Goal: Information Seeking & Learning: Learn about a topic

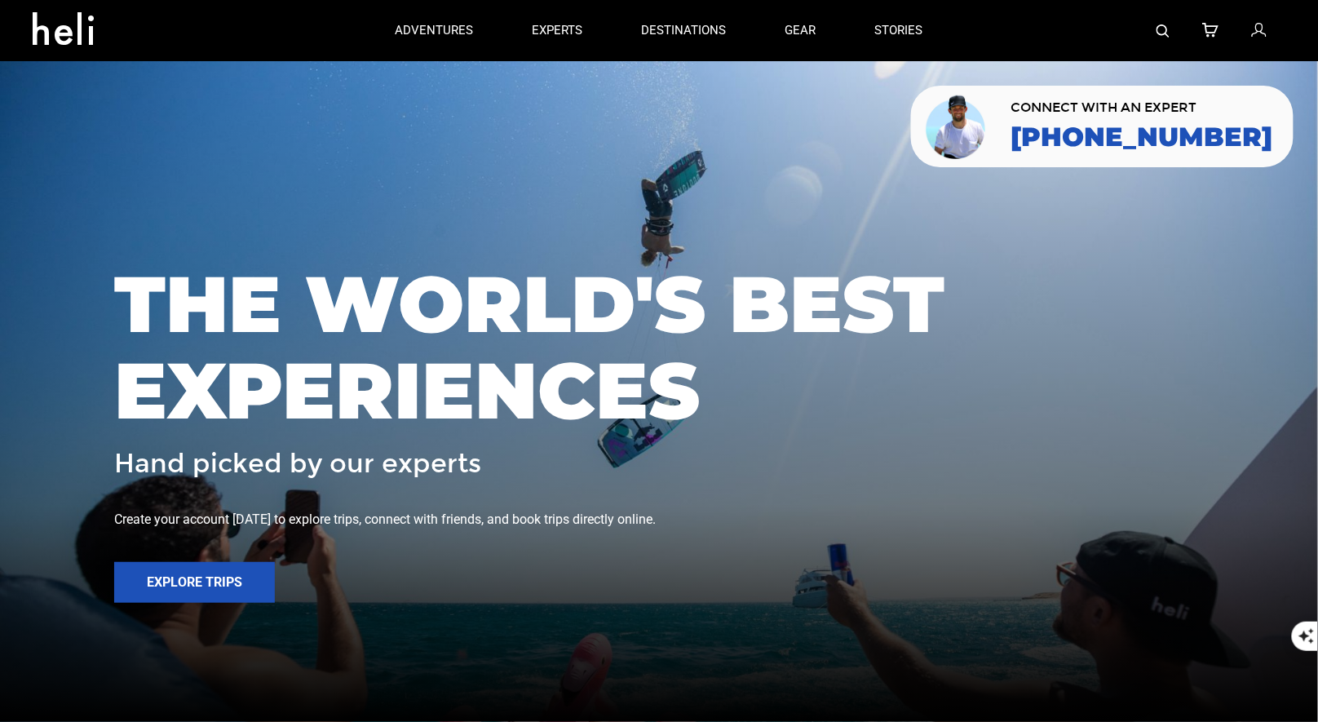
click at [1156, 28] on div at bounding box center [1120, 30] width 334 height 61
click at [1164, 33] on img at bounding box center [1163, 30] width 13 height 13
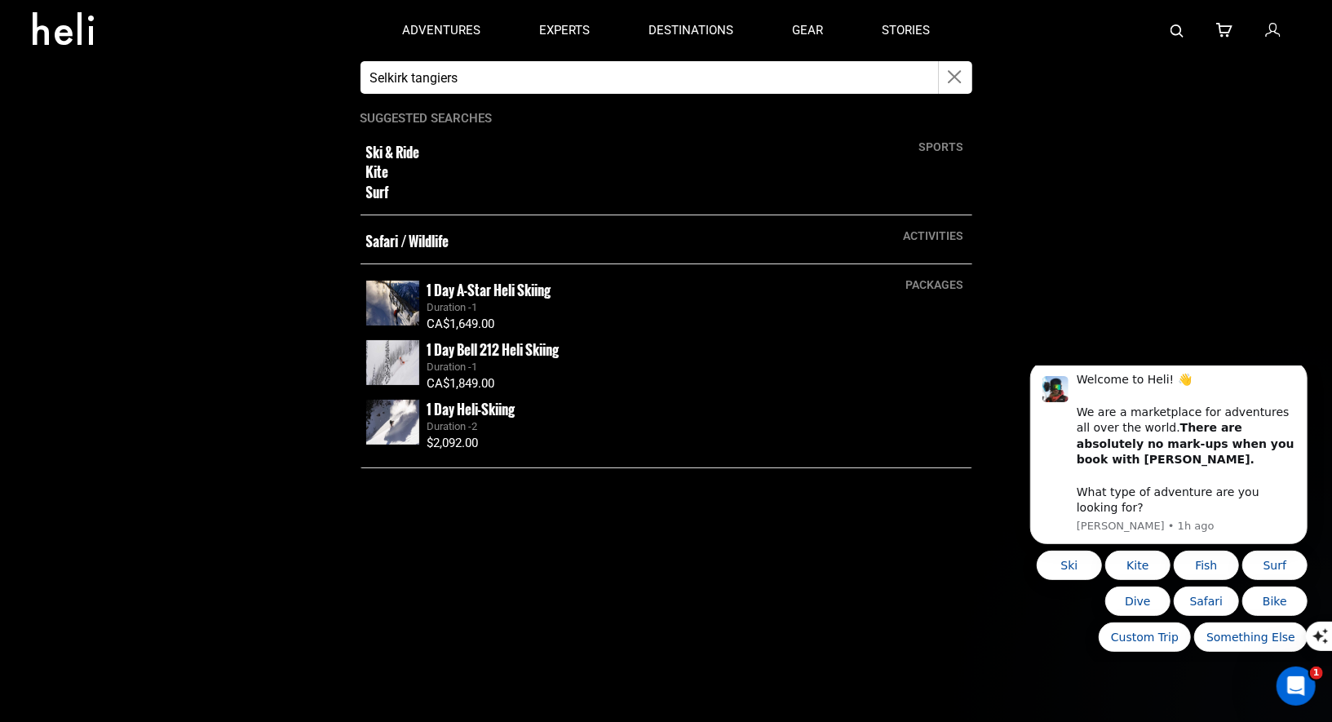
type input "Selkirk tangiers"
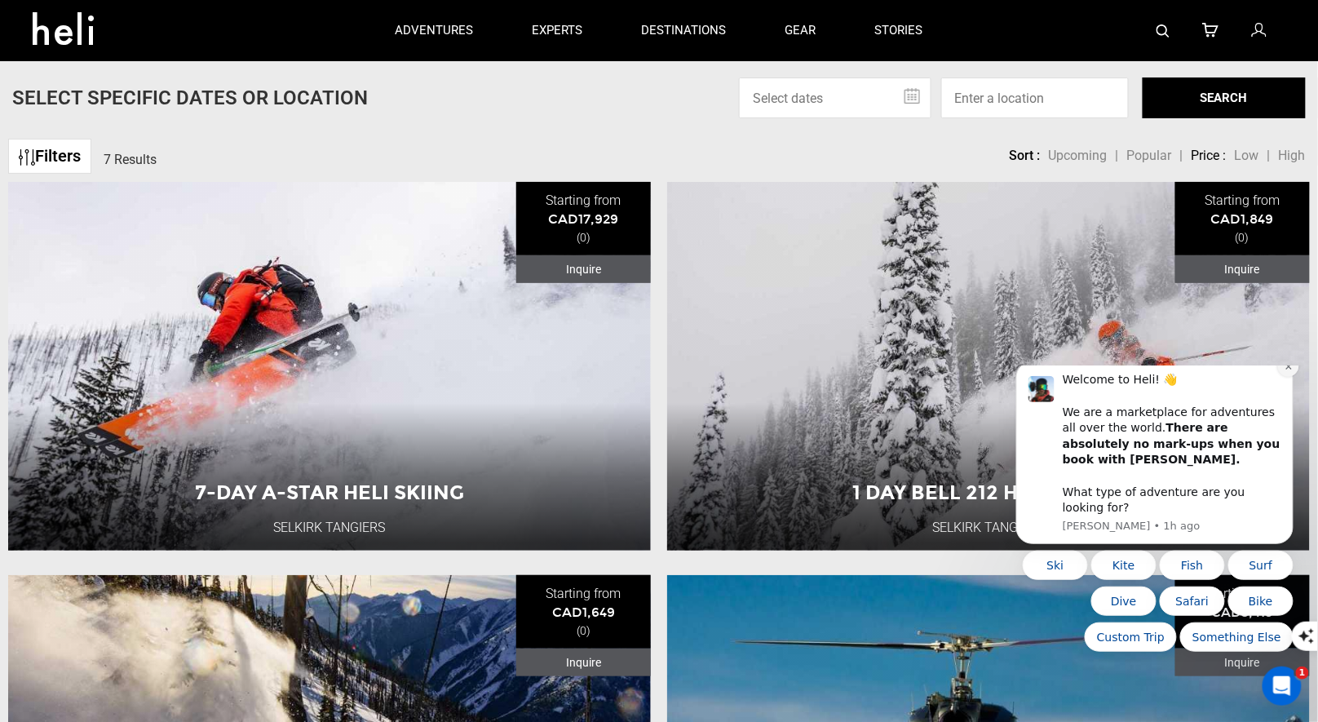
click at [1284, 370] on icon "Dismiss notification" at bounding box center [1288, 365] width 9 height 9
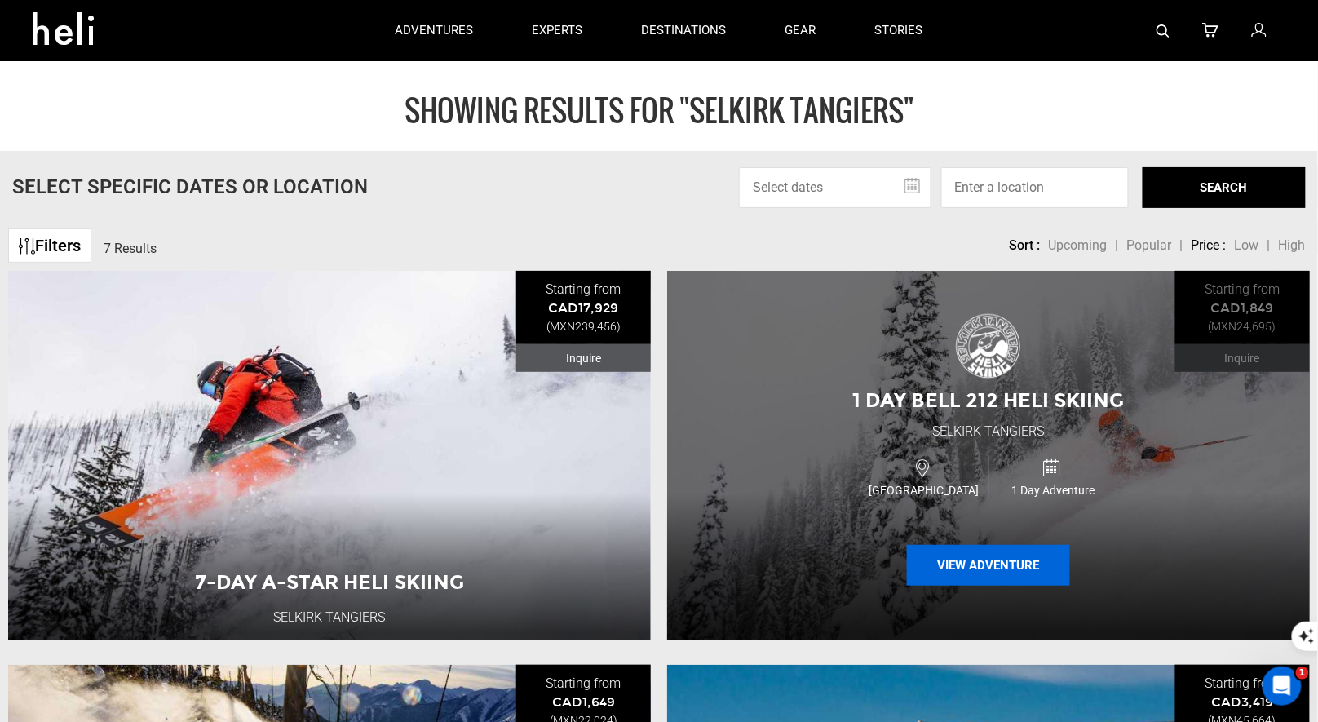
click at [972, 566] on button "View Adventure" at bounding box center [988, 565] width 163 height 41
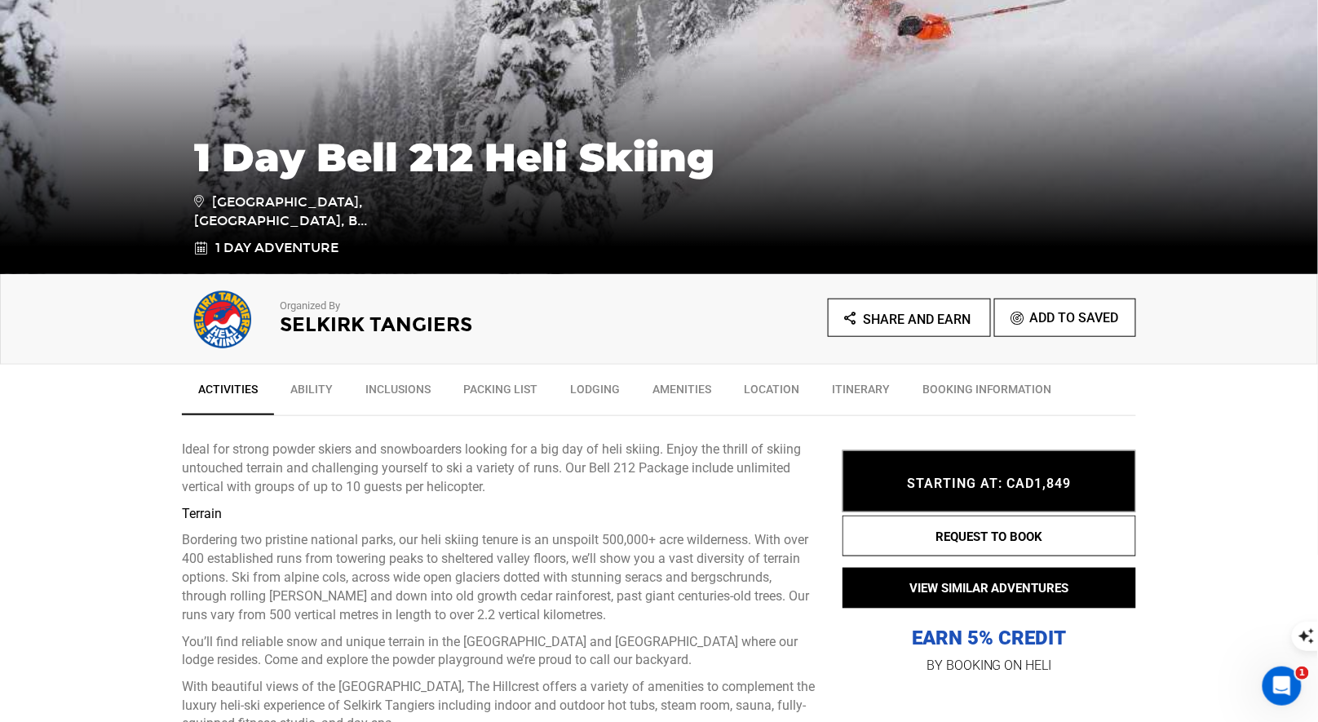
scroll to position [402, 0]
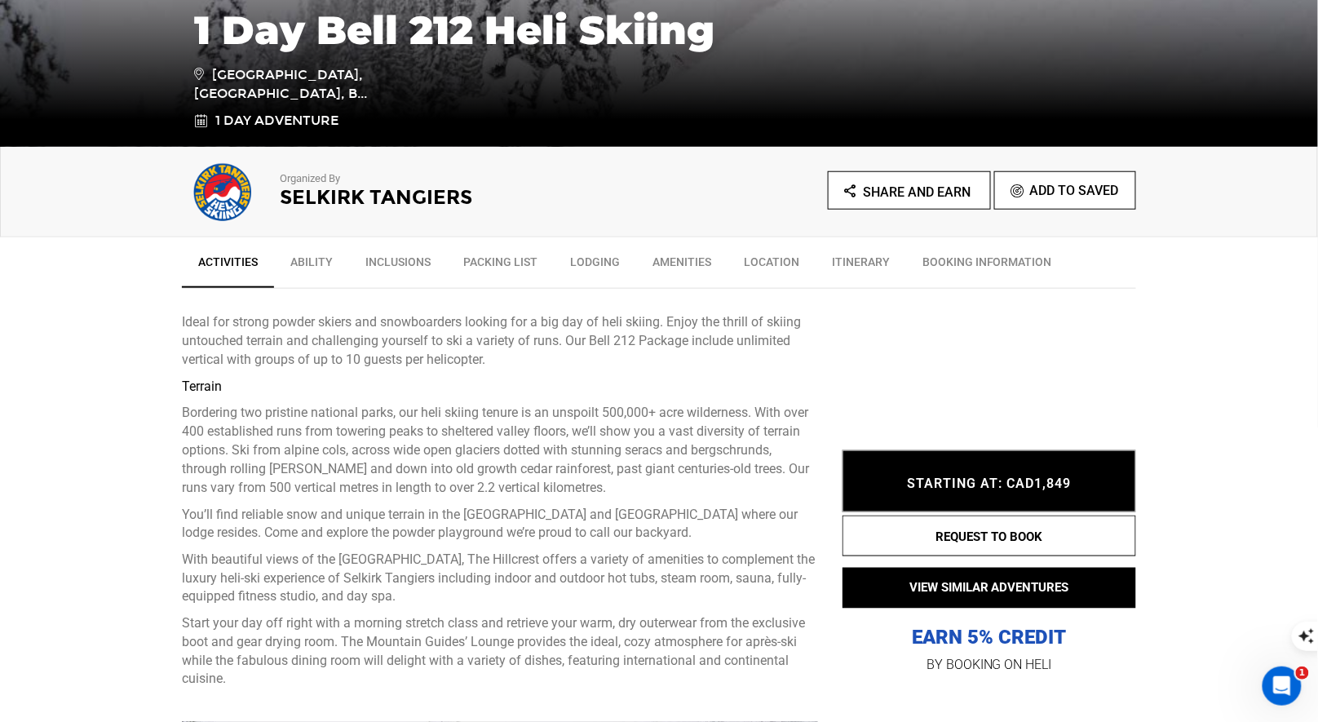
click at [298, 201] on h2 "Selkirk Tangiers" at bounding box center [447, 197] width 334 height 21
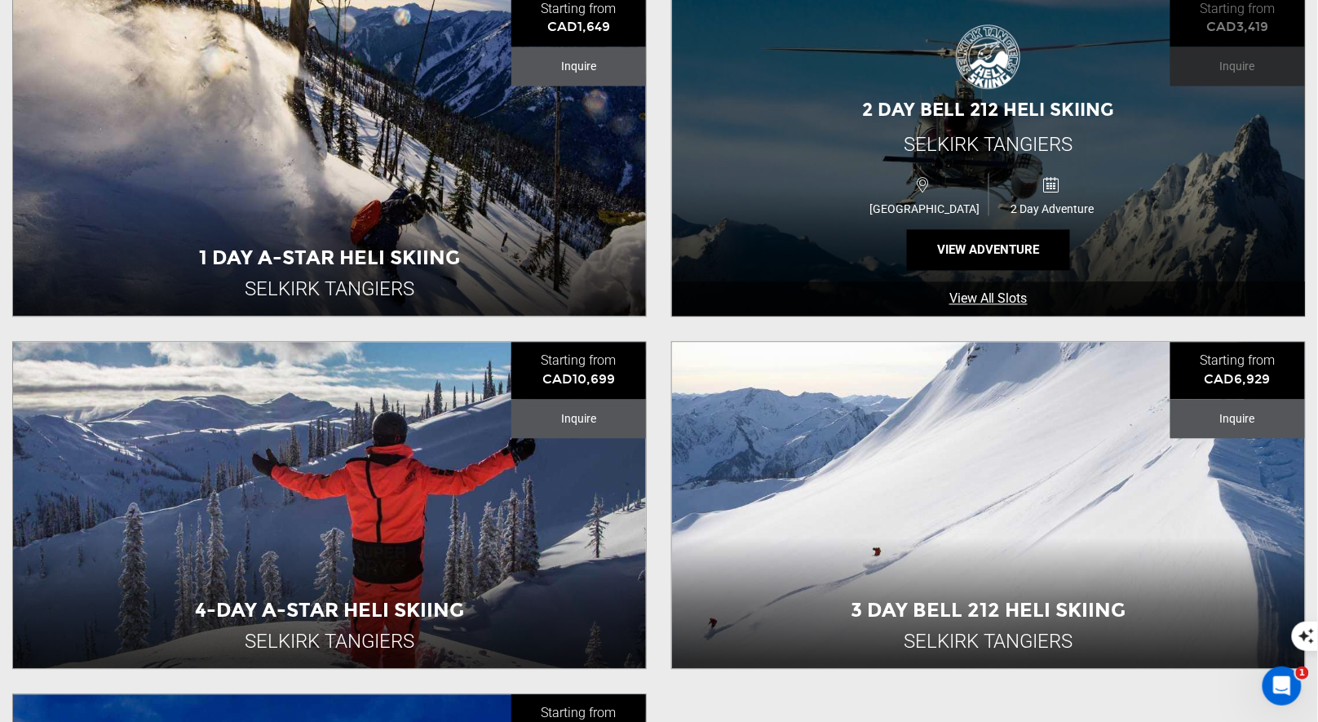
scroll to position [1047, 0]
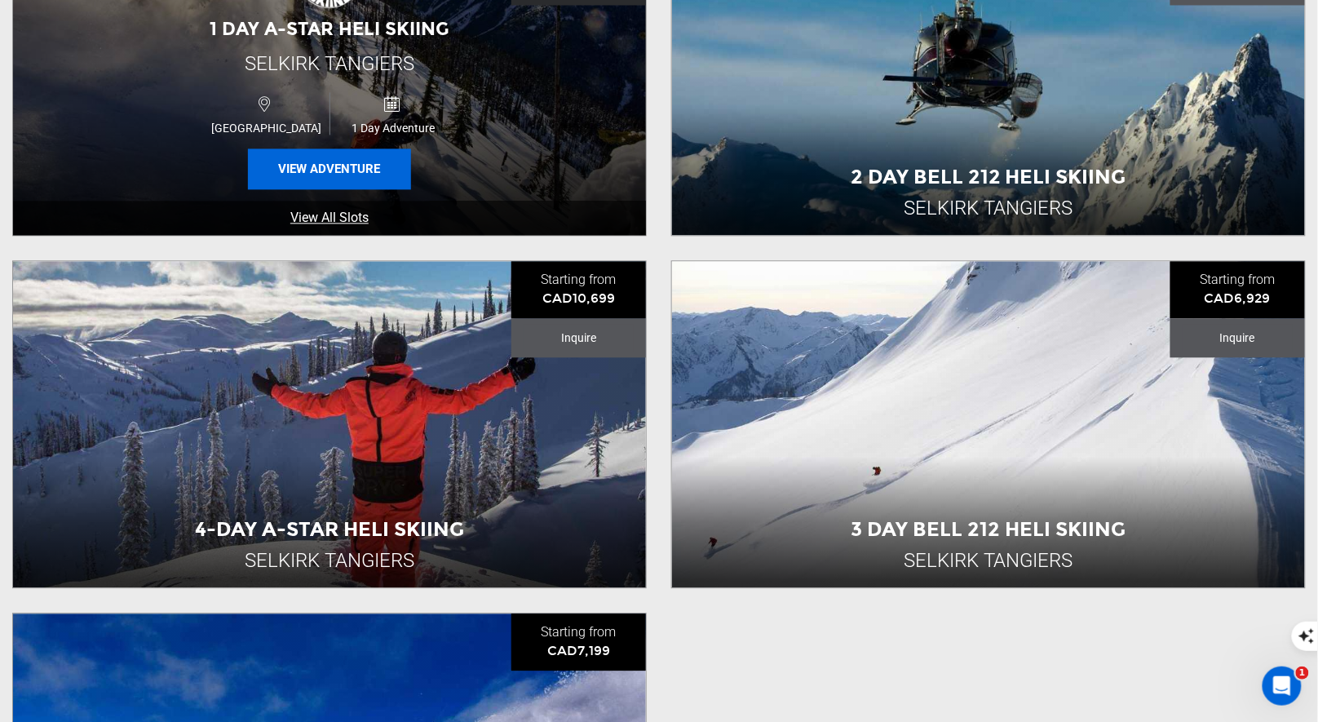
click at [365, 160] on button "View Adventure" at bounding box center [329, 168] width 163 height 41
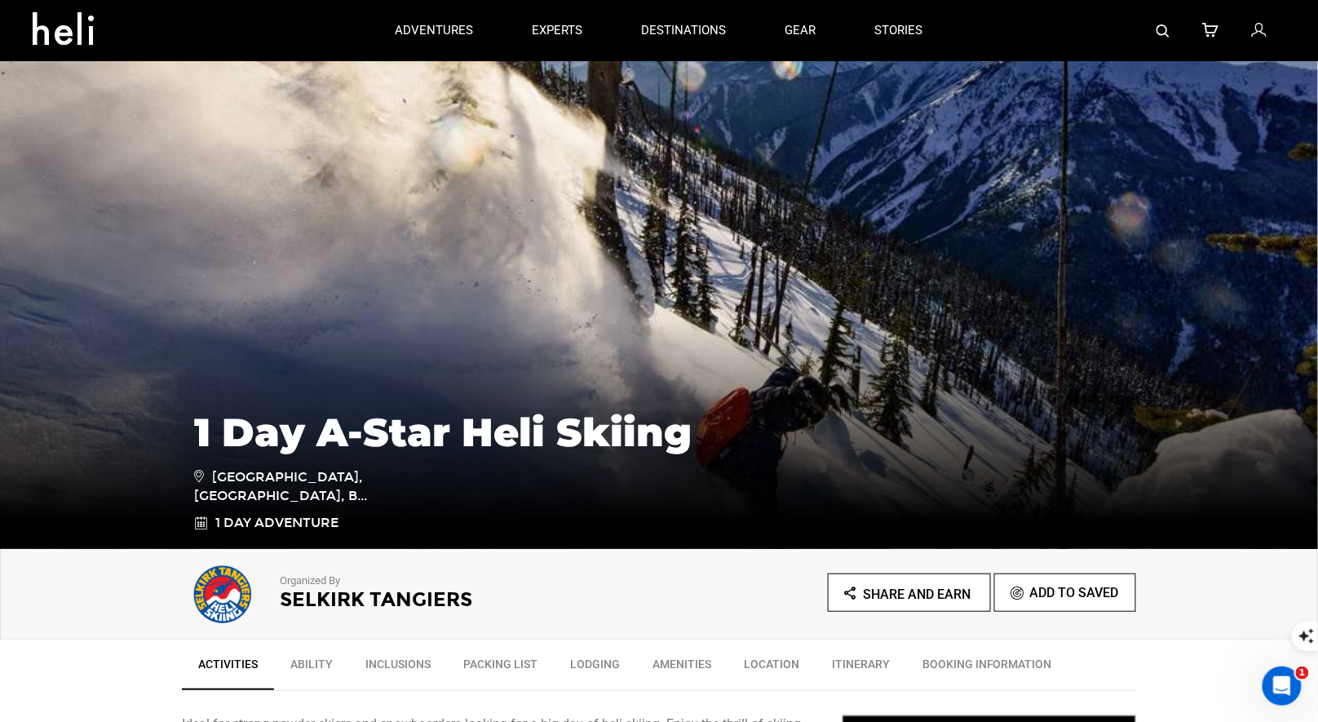
click at [1167, 31] on img at bounding box center [1163, 30] width 13 height 13
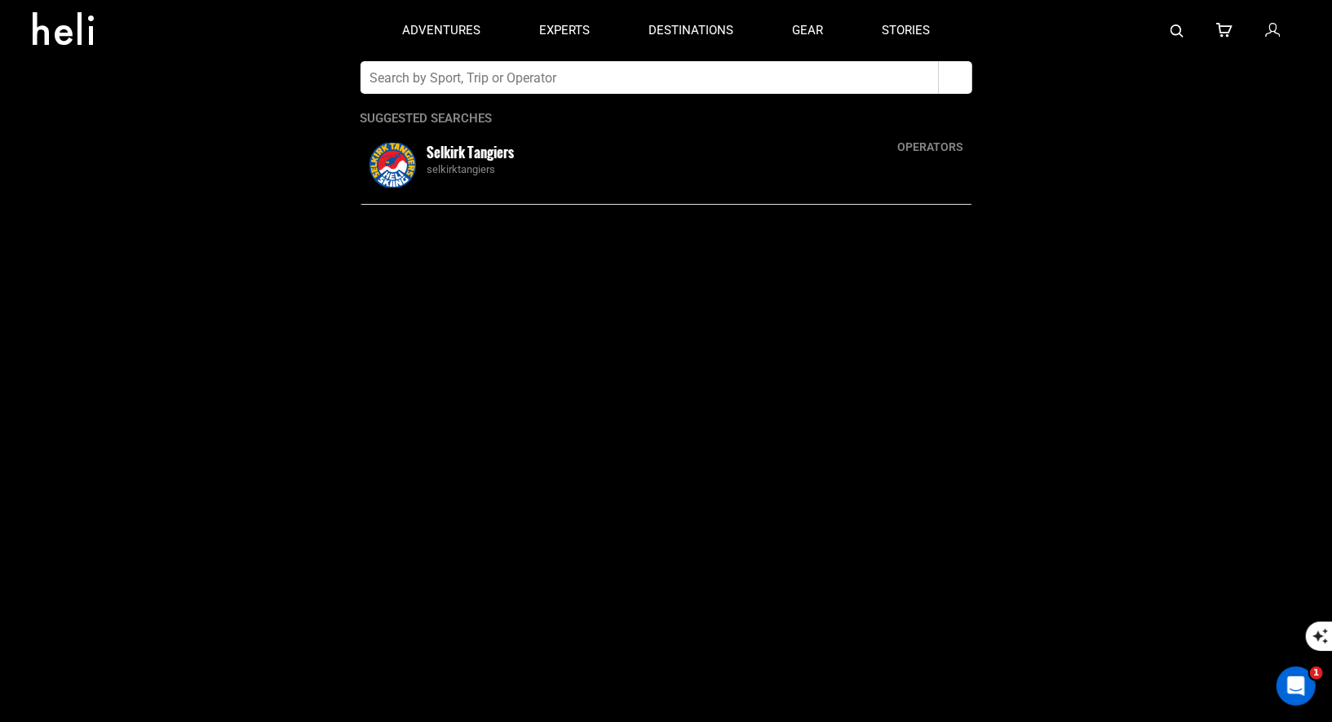
click at [799, 68] on input "text" at bounding box center [650, 77] width 578 height 33
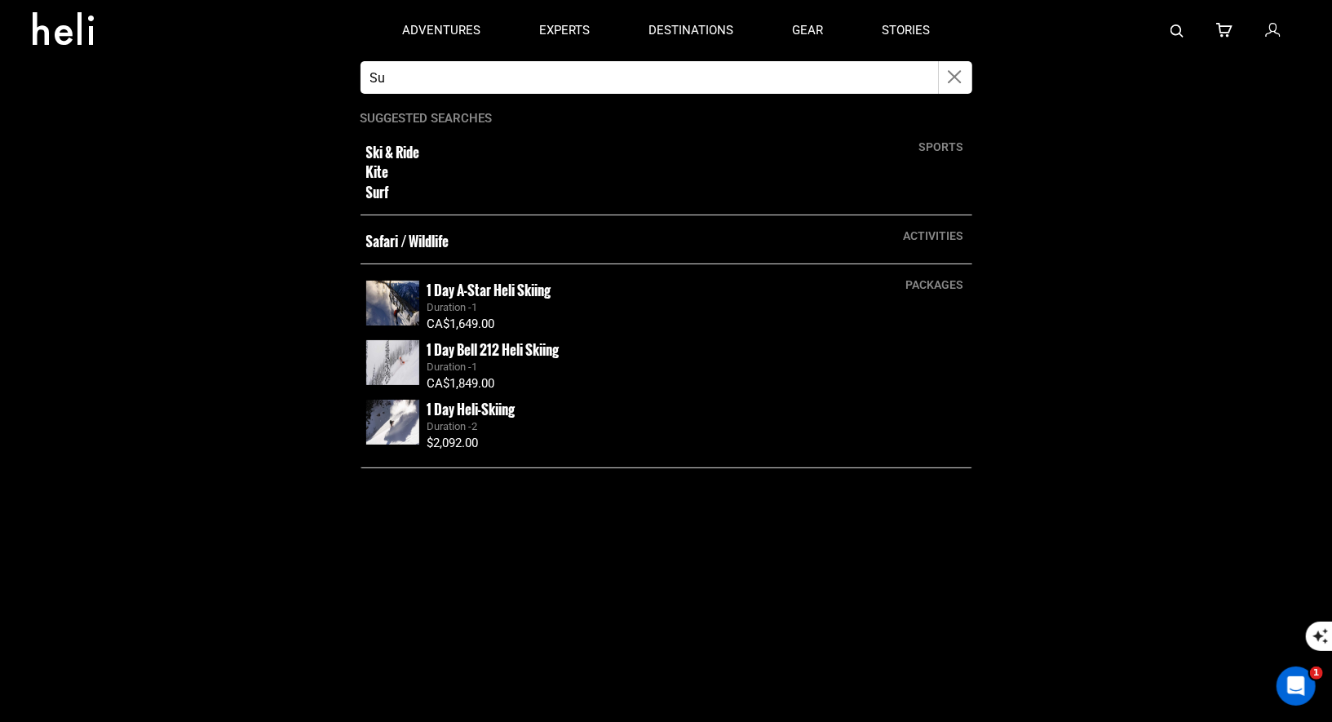
type input "S"
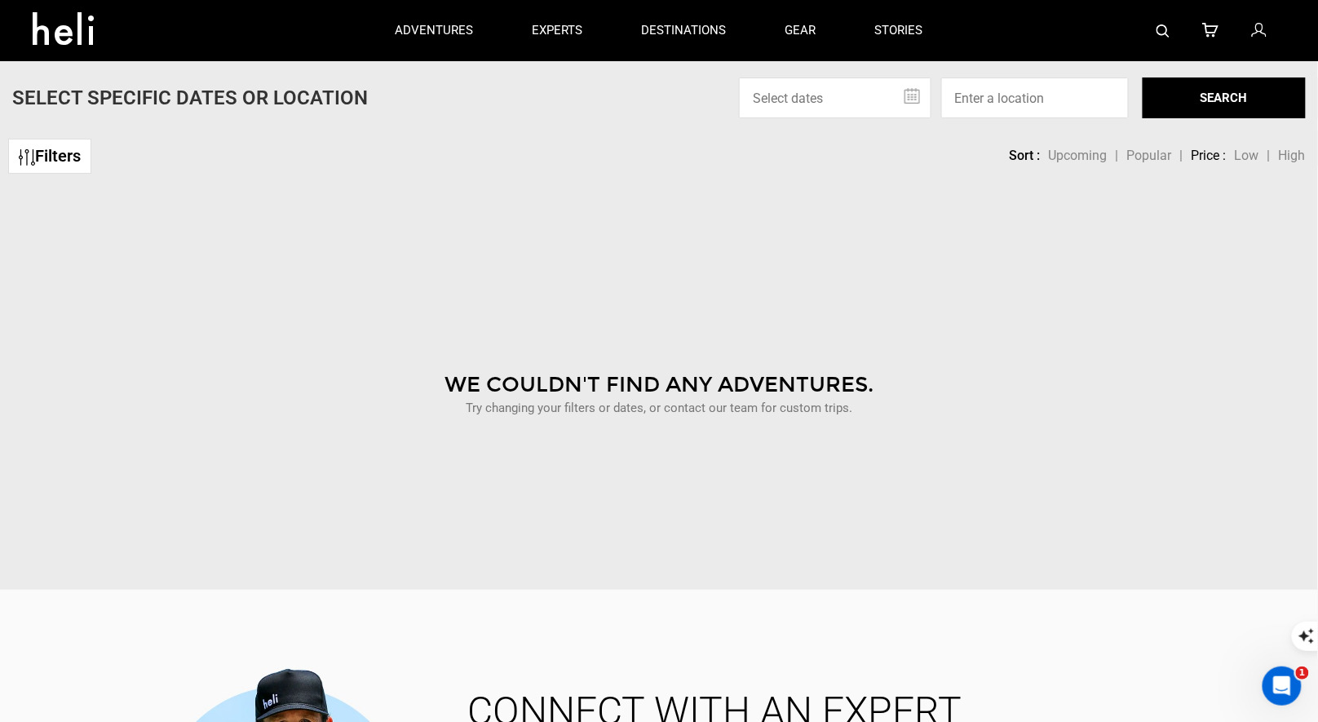
click at [1169, 33] on img at bounding box center [1163, 30] width 13 height 13
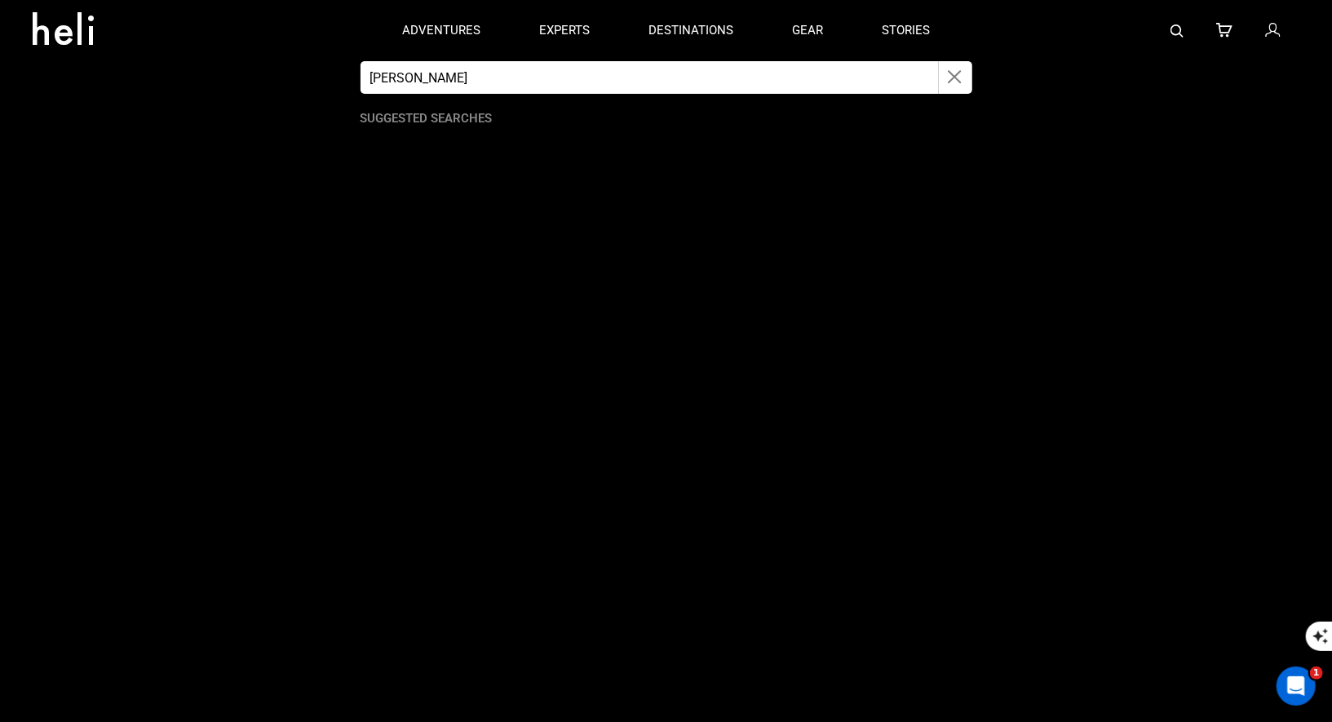
type input "Sutton"
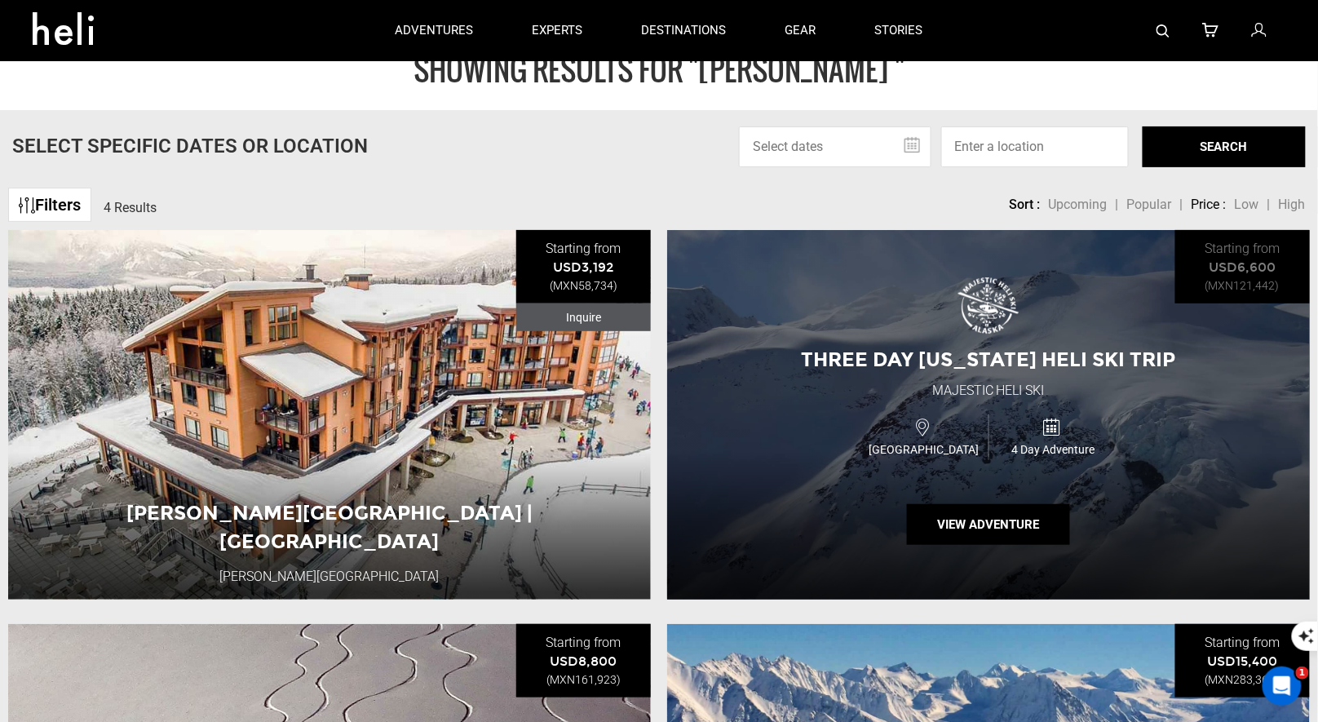
scroll to position [46, 0]
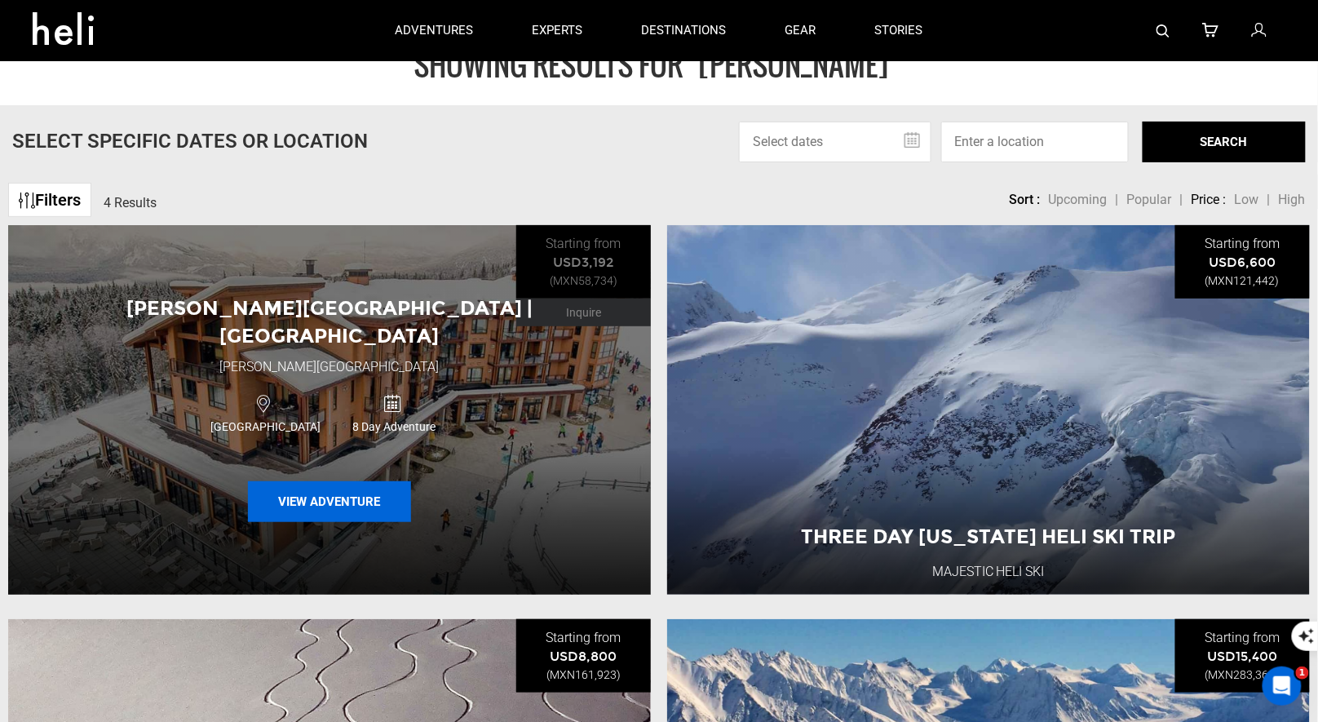
click at [294, 494] on button "View Adventure" at bounding box center [329, 501] width 163 height 41
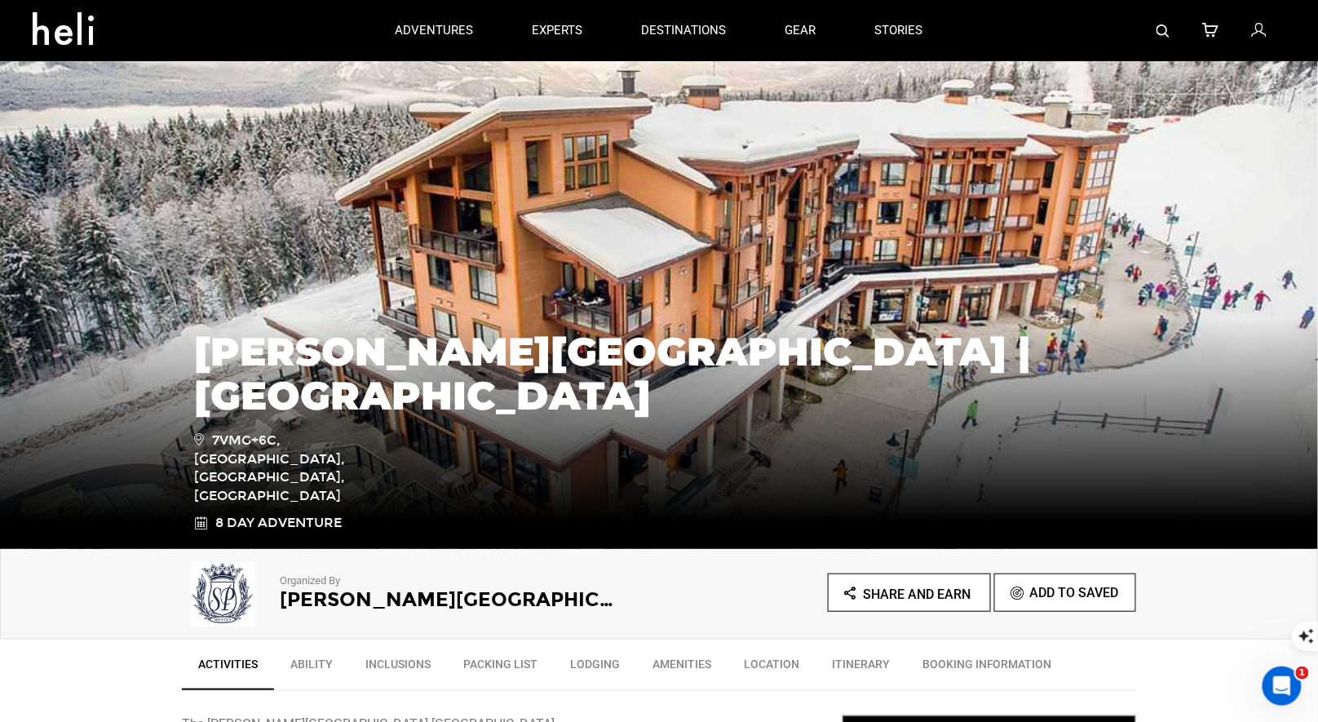
click at [1167, 33] on img at bounding box center [1163, 30] width 13 height 13
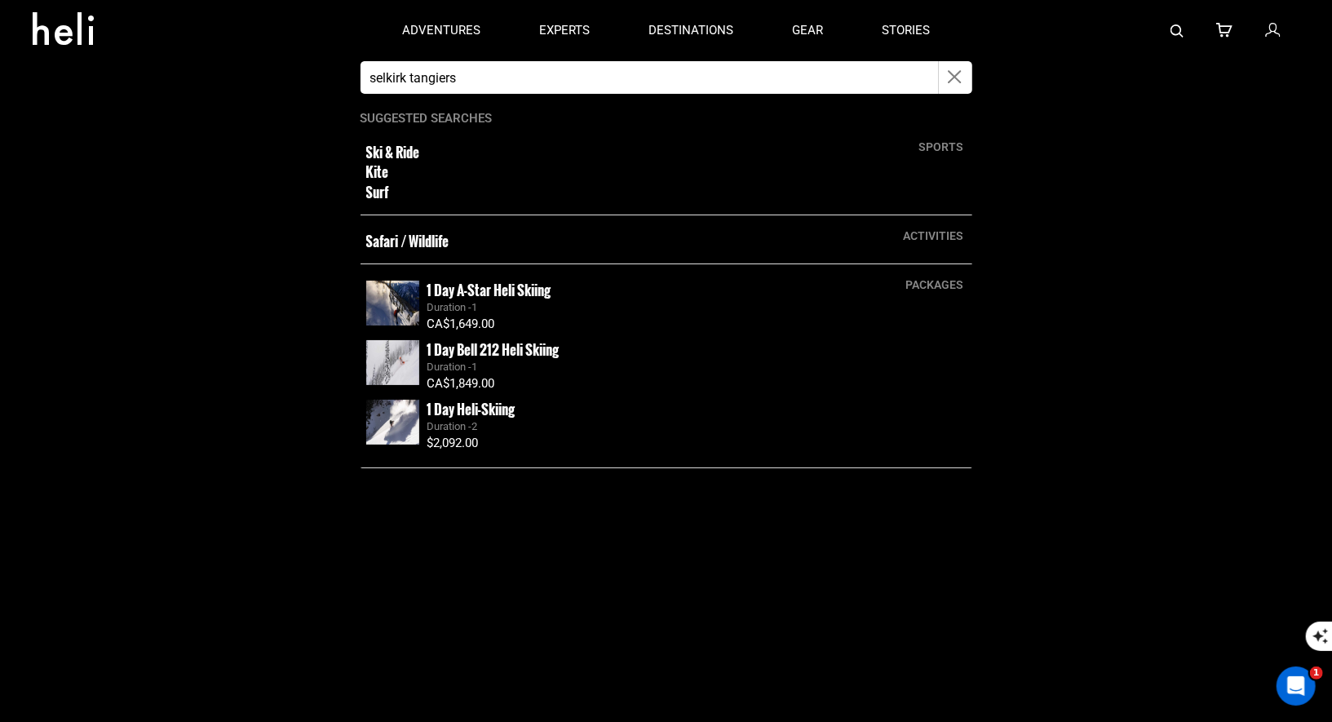
type input "selkirk tangiers"
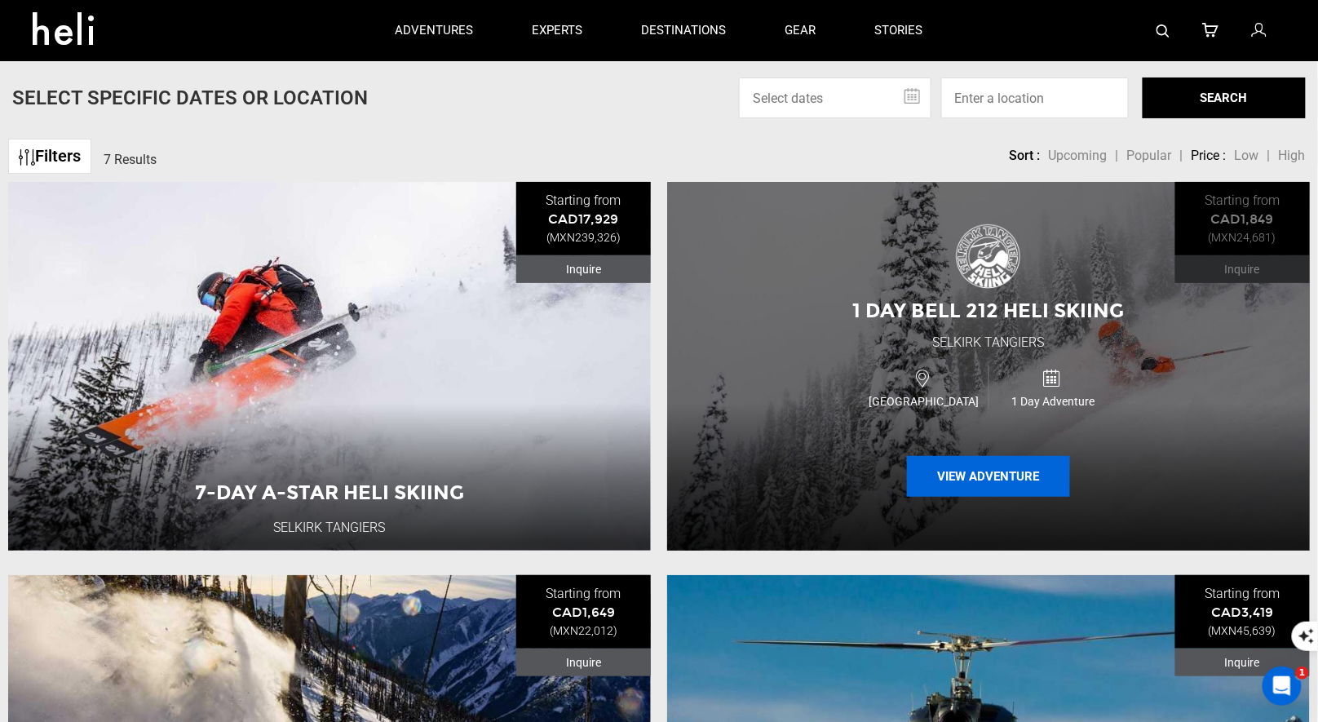
click at [930, 480] on button "View Adventure" at bounding box center [988, 476] width 163 height 41
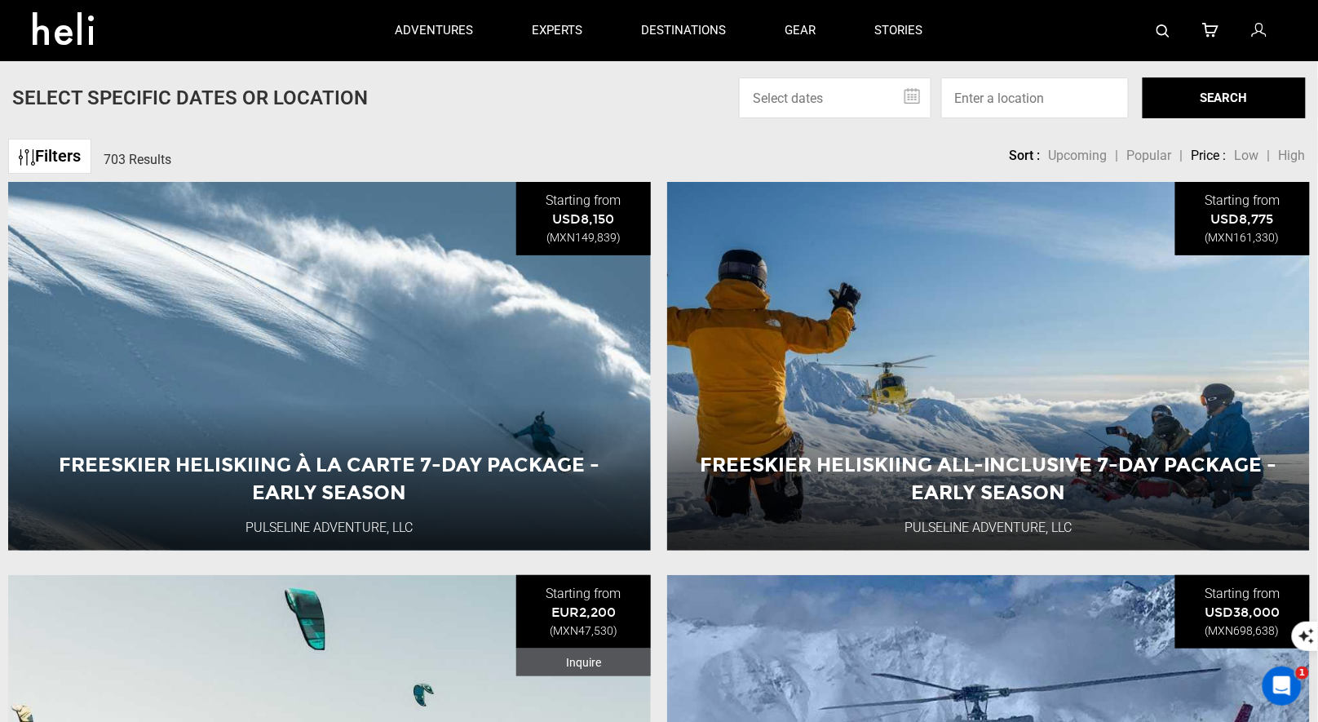
click at [1166, 32] on img at bounding box center [1163, 30] width 13 height 13
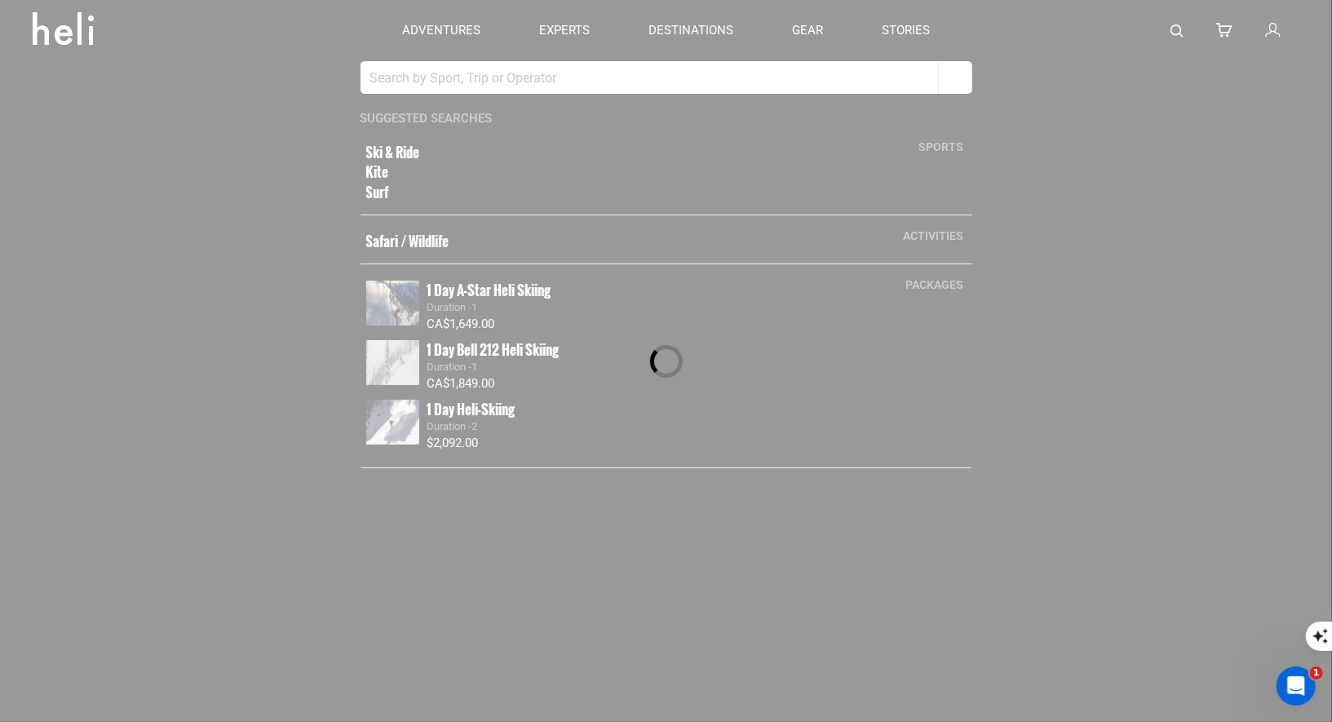
click at [564, 78] on div at bounding box center [666, 361] width 1332 height 722
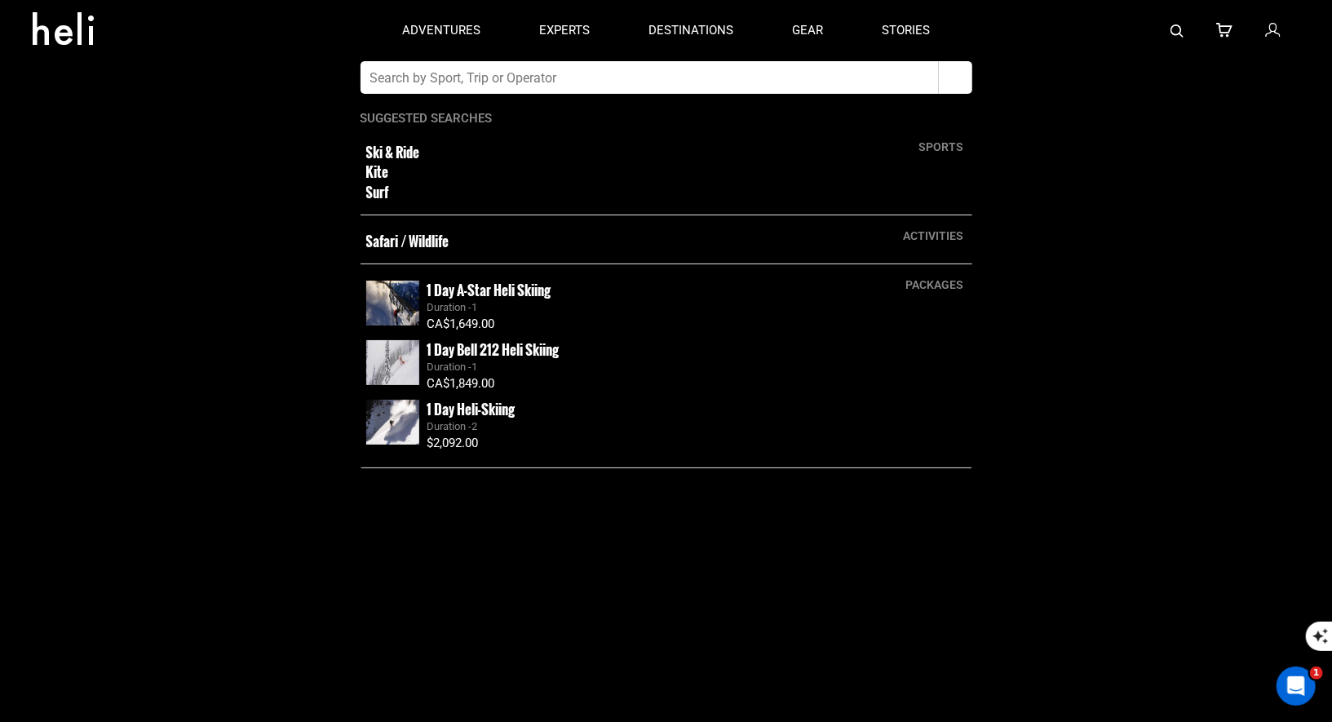
click at [525, 294] on small "1 Day A-Star Heli Skiing" at bounding box center [489, 290] width 124 height 20
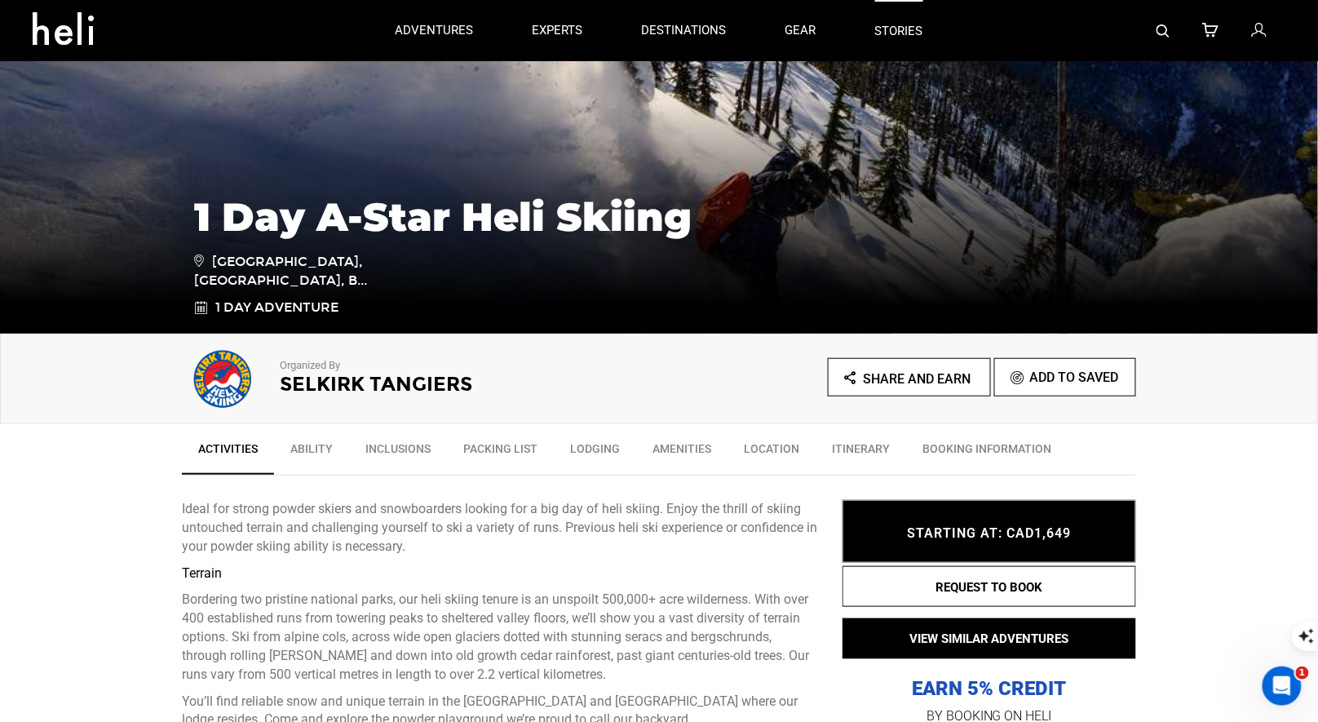
scroll to position [51, 0]
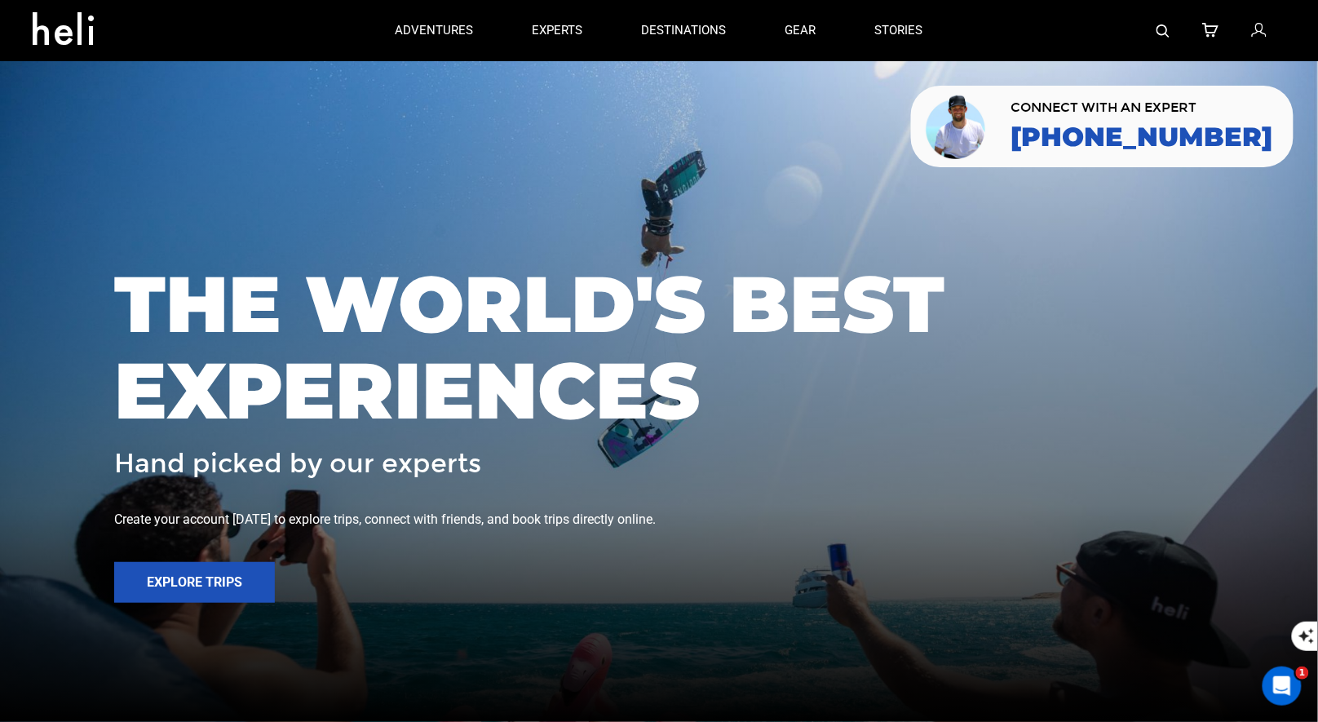
click at [1168, 32] on img at bounding box center [1163, 30] width 13 height 13
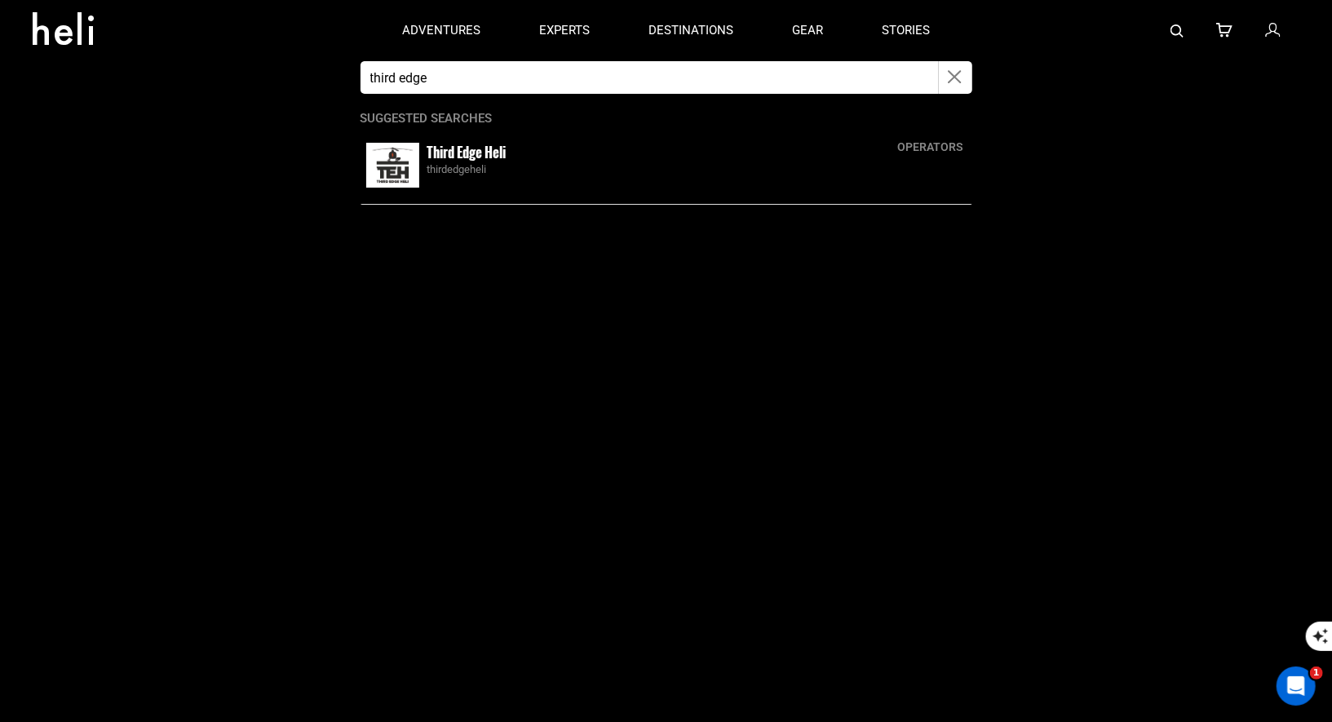
type input "third edge"
click at [480, 151] on small "Third Edge Heli" at bounding box center [466, 152] width 79 height 20
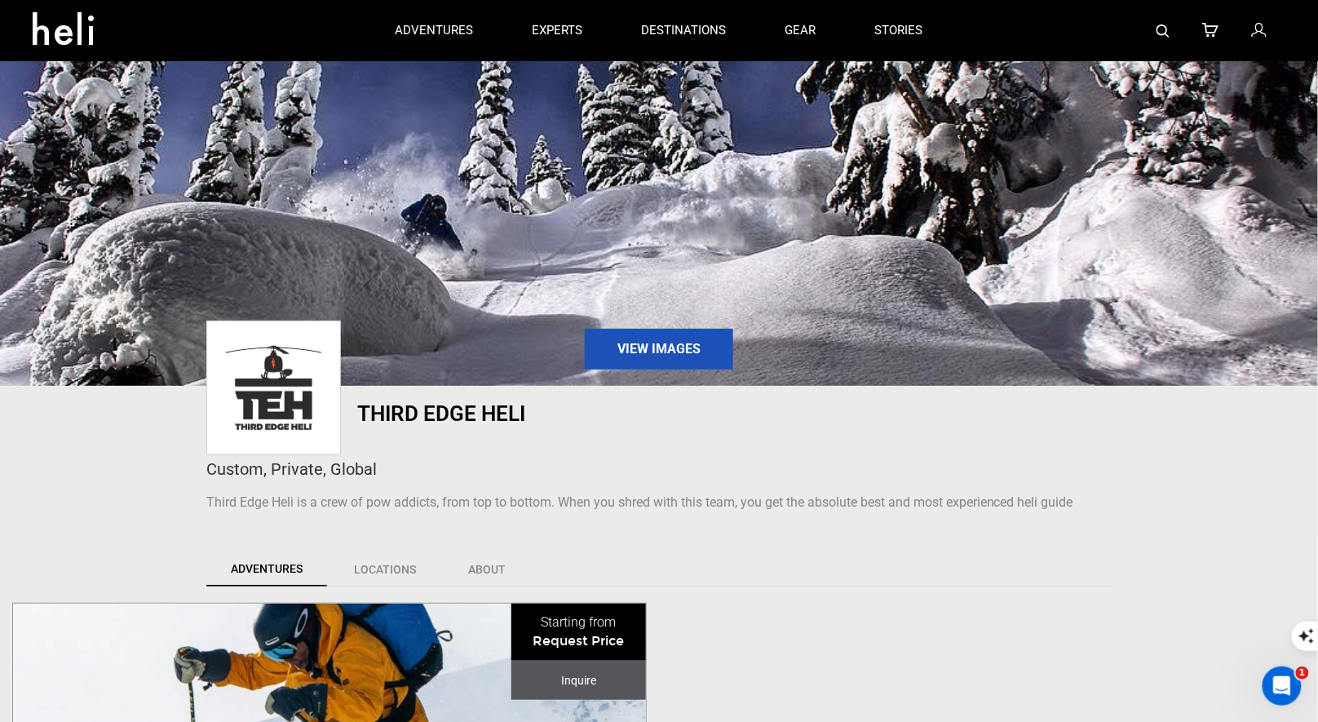
scroll to position [569, 0]
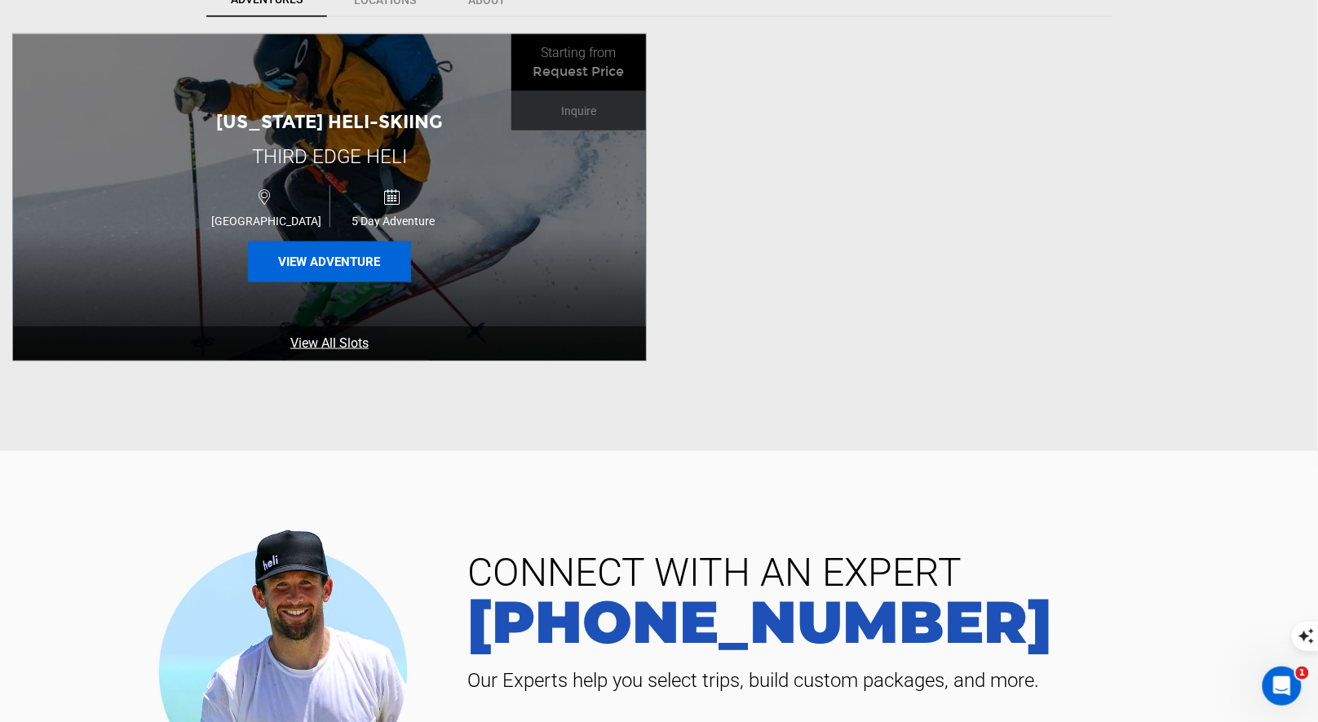
click at [355, 268] on button "View Adventure" at bounding box center [329, 261] width 163 height 41
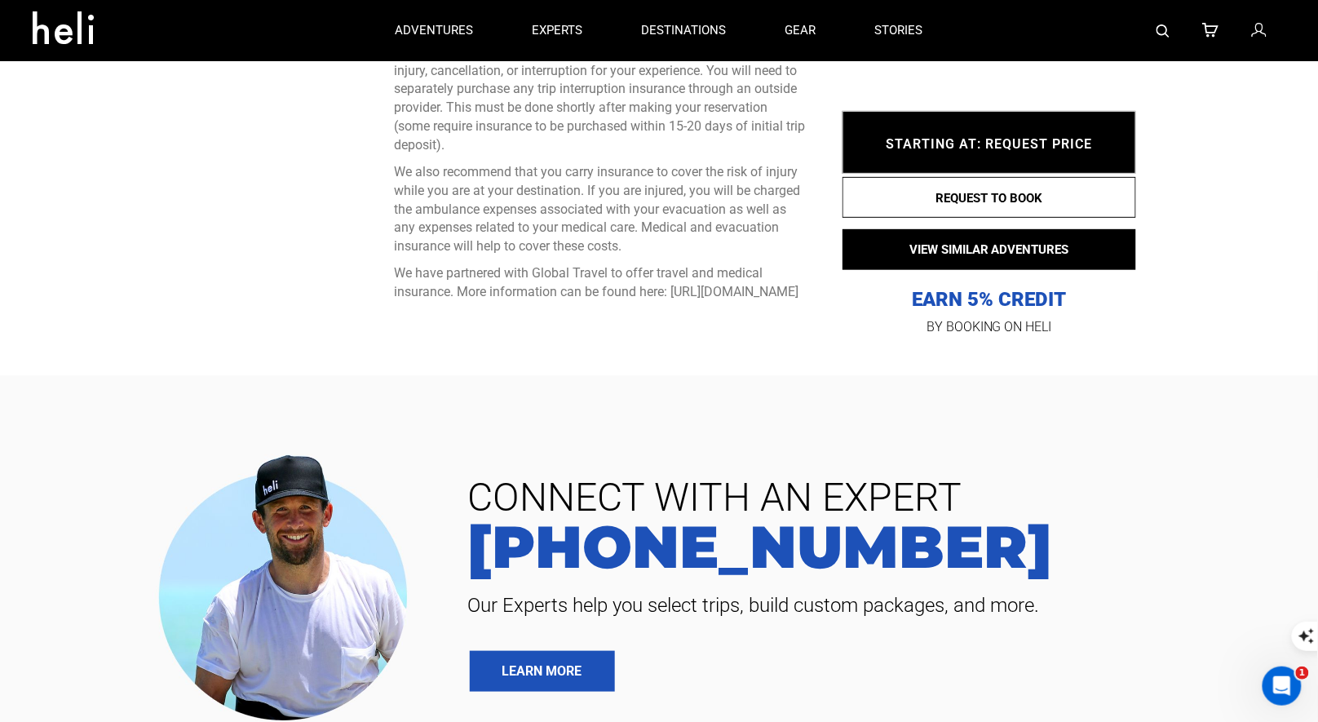
scroll to position [3472, 0]
